Goal: Use online tool/utility: Utilize a website feature to perform a specific function

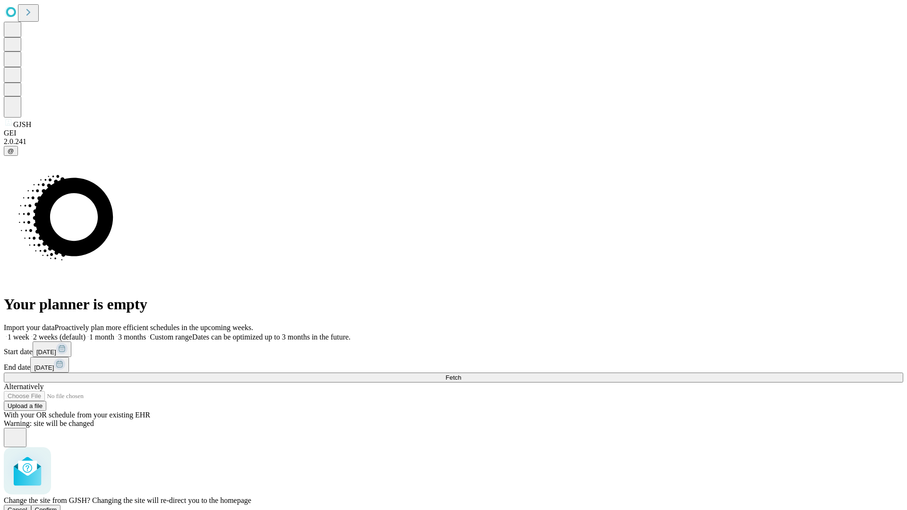
click at [57, 506] on span "Confirm" at bounding box center [46, 509] width 22 height 7
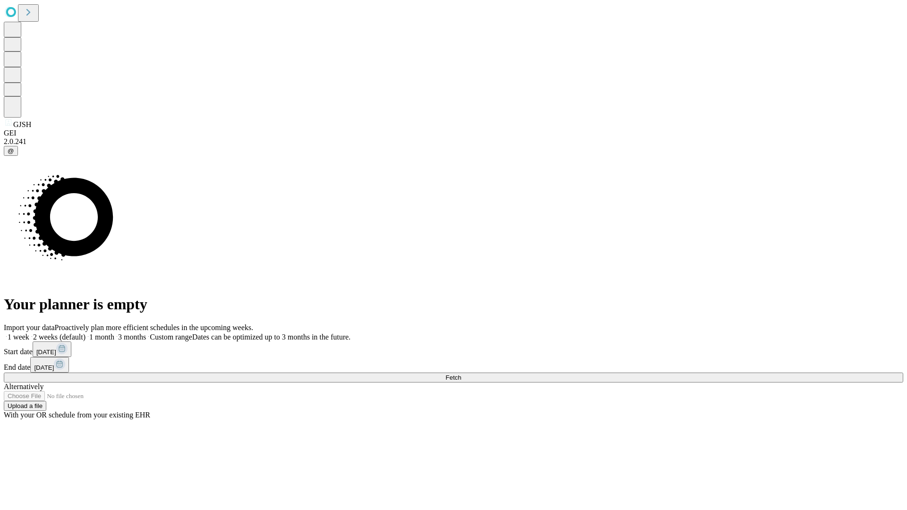
click at [29, 333] on label "1 week" at bounding box center [17, 337] width 26 height 8
click at [461, 374] on span "Fetch" at bounding box center [453, 377] width 16 height 7
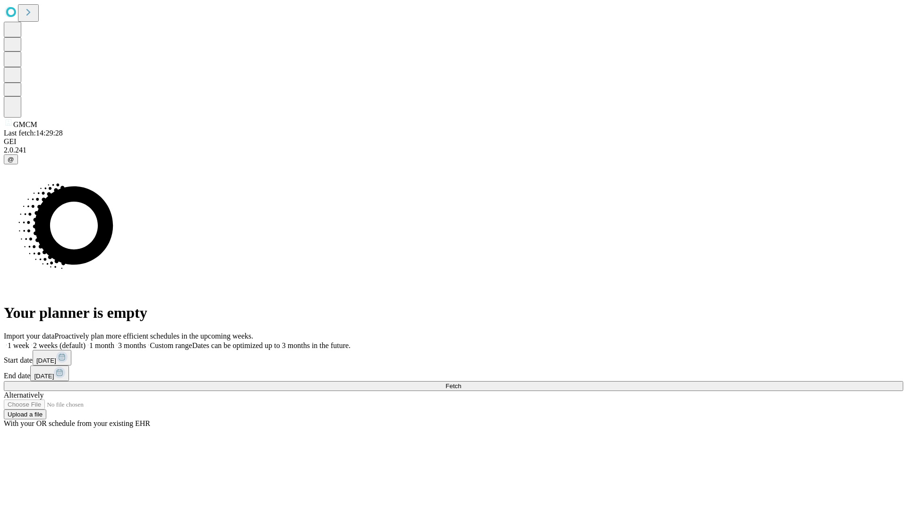
click at [29, 341] on label "1 week" at bounding box center [17, 345] width 26 height 8
click at [461, 383] on span "Fetch" at bounding box center [453, 386] width 16 height 7
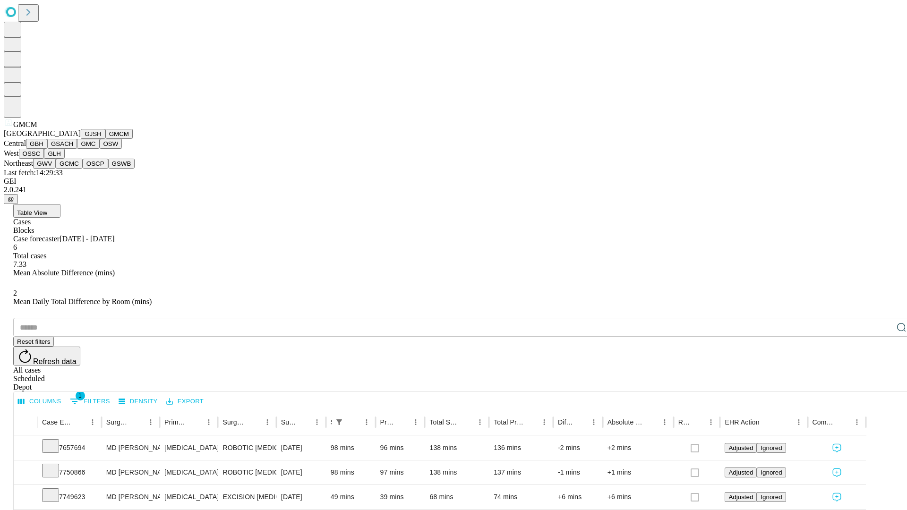
click at [47, 149] on button "GBH" at bounding box center [36, 144] width 21 height 10
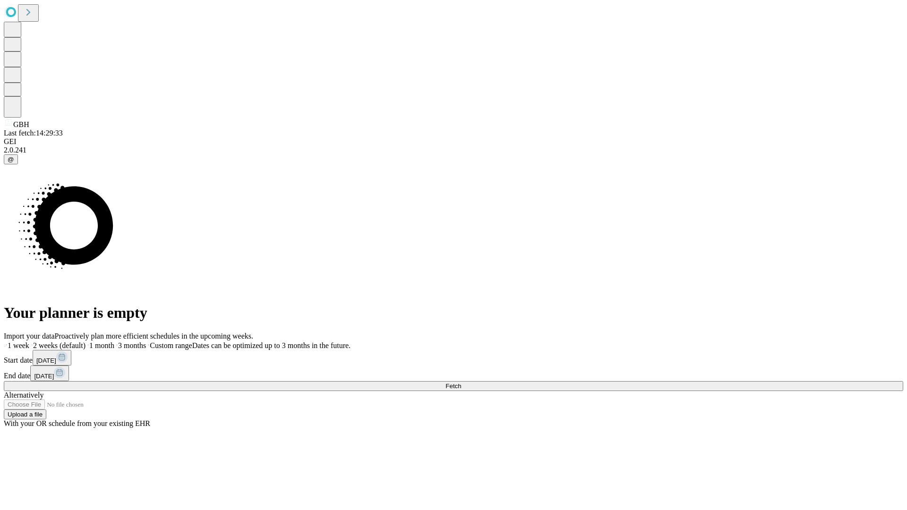
click at [29, 341] on label "1 week" at bounding box center [17, 345] width 26 height 8
click at [461, 383] on span "Fetch" at bounding box center [453, 386] width 16 height 7
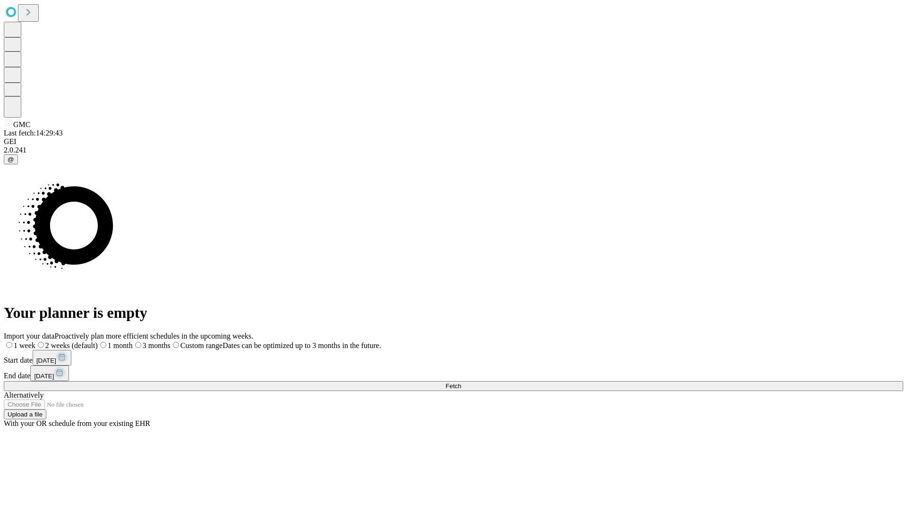
click at [461, 383] on span "Fetch" at bounding box center [453, 386] width 16 height 7
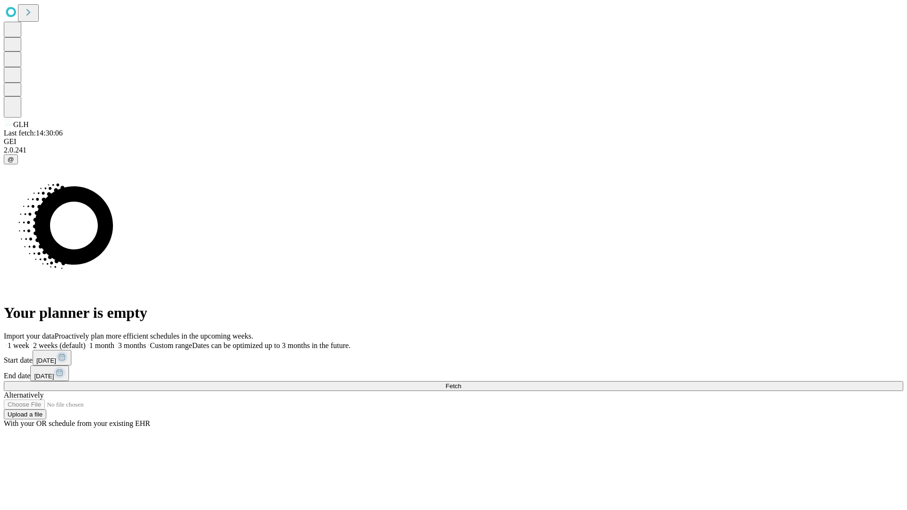
click at [29, 341] on label "1 week" at bounding box center [17, 345] width 26 height 8
click at [461, 383] on span "Fetch" at bounding box center [453, 386] width 16 height 7
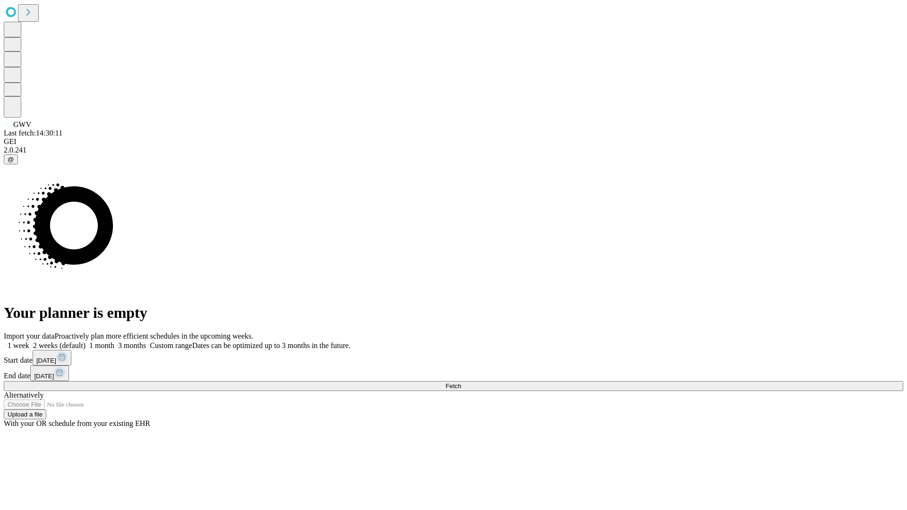
click at [29, 341] on label "1 week" at bounding box center [17, 345] width 26 height 8
click at [461, 383] on span "Fetch" at bounding box center [453, 386] width 16 height 7
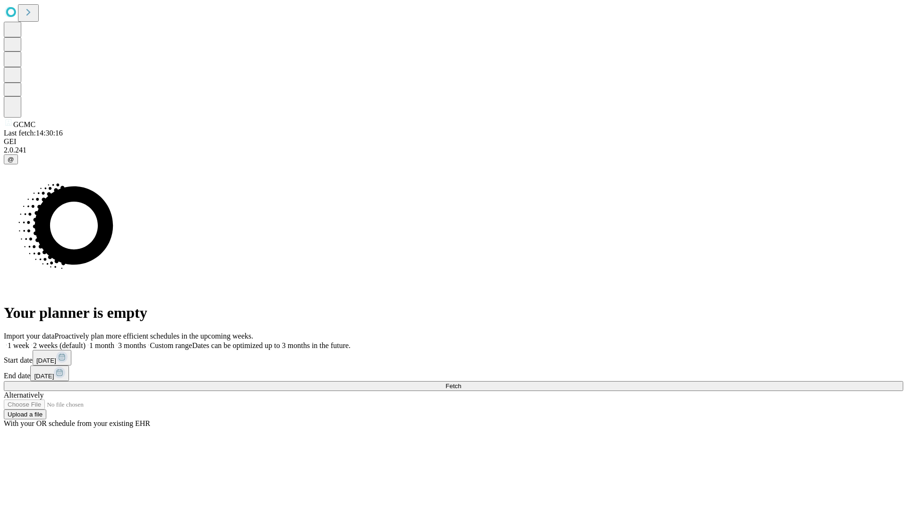
click at [29, 341] on label "1 week" at bounding box center [17, 345] width 26 height 8
click at [461, 383] on span "Fetch" at bounding box center [453, 386] width 16 height 7
